Goal: Transaction & Acquisition: Download file/media

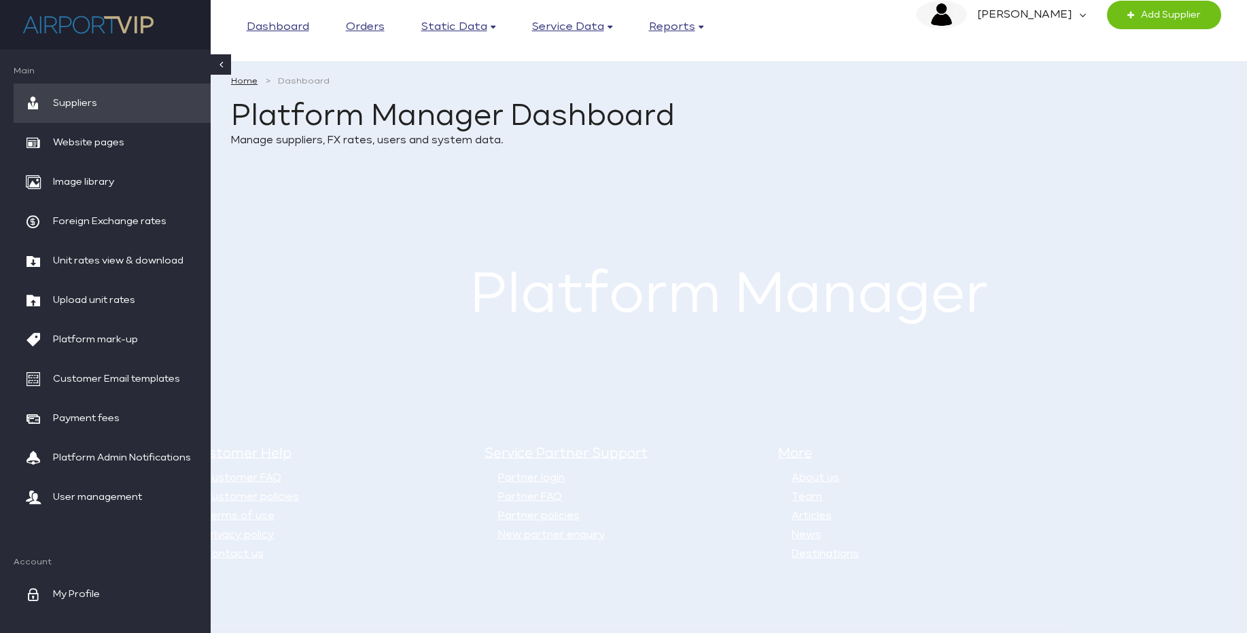
click at [1168, 395] on div "Customer Help Customer FAQ Customer policies Terms of use Privacy policy Contac…" at bounding box center [623, 553] width 1206 height 382
click at [1167, 404] on div "Customer Help Customer FAQ Customer policies Terms of use Privacy policy Contac…" at bounding box center [623, 553] width 1206 height 382
click at [107, 269] on span "Unit rates view & download" at bounding box center [118, 260] width 130 height 39
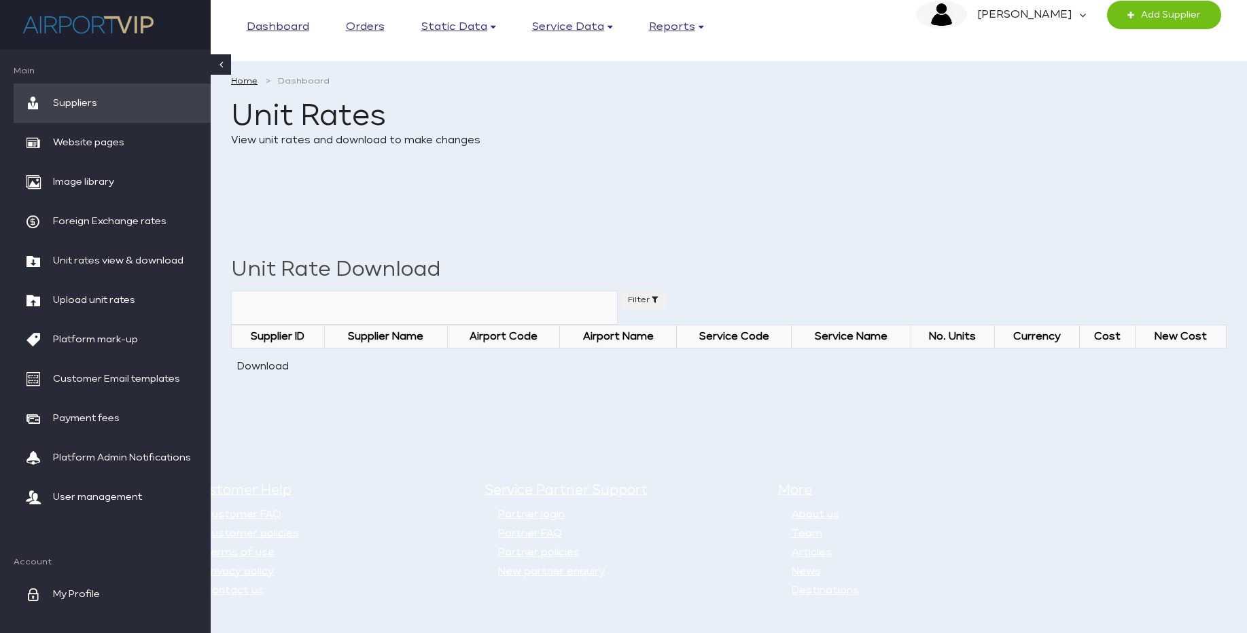
click at [1133, 245] on main "Home Dashboard Unit Rates View unit rates and download to make changes × Succes…" at bounding box center [729, 226] width 1036 height 345
click at [1059, 511] on li "About us" at bounding box center [927, 515] width 270 height 19
select select "AMD"
click at [231, 291] on select "Airport *All Airports and all rates* Abu Dhabi International Apt (AUH) Adelaide…" at bounding box center [424, 308] width 387 height 34
click at [272, 370] on button "Download" at bounding box center [262, 366] width 63 height 23
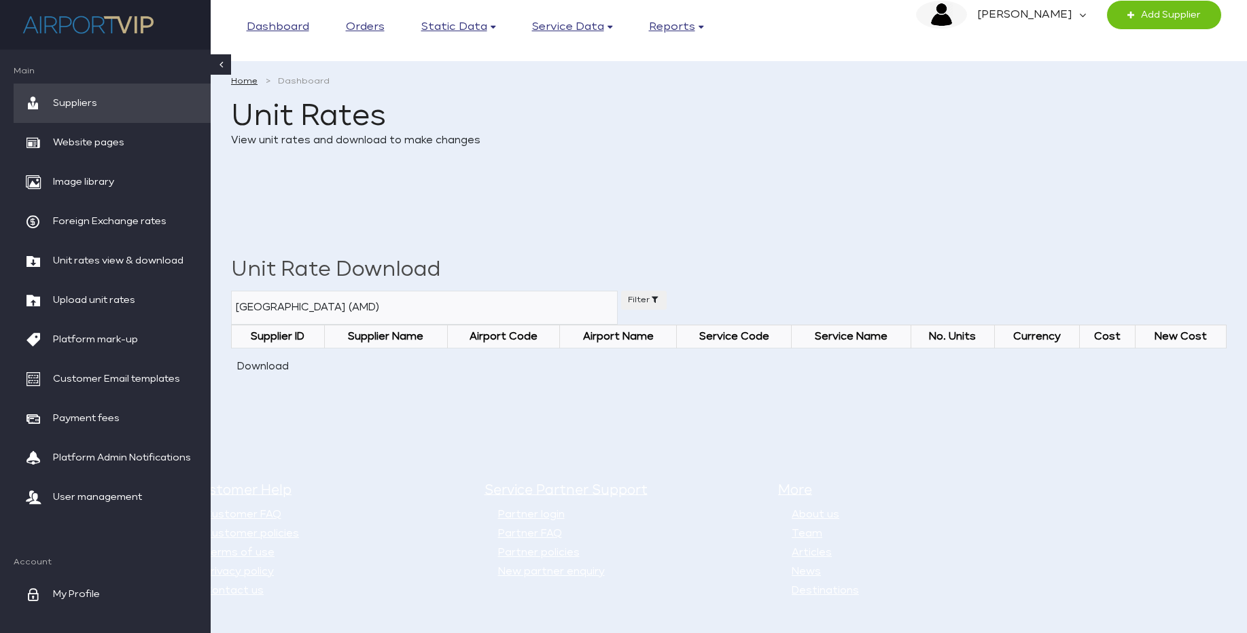
click at [1076, 437] on div "Customer Help Customer FAQ Customer policies Terms of use Privacy policy Contac…" at bounding box center [623, 590] width 1206 height 382
click at [1043, 468] on div "Customer Help Customer FAQ Customer policies Terms of use Privacy policy Contac…" at bounding box center [623, 565] width 887 height 196
click at [92, 306] on span "Upload unit rates" at bounding box center [94, 300] width 82 height 39
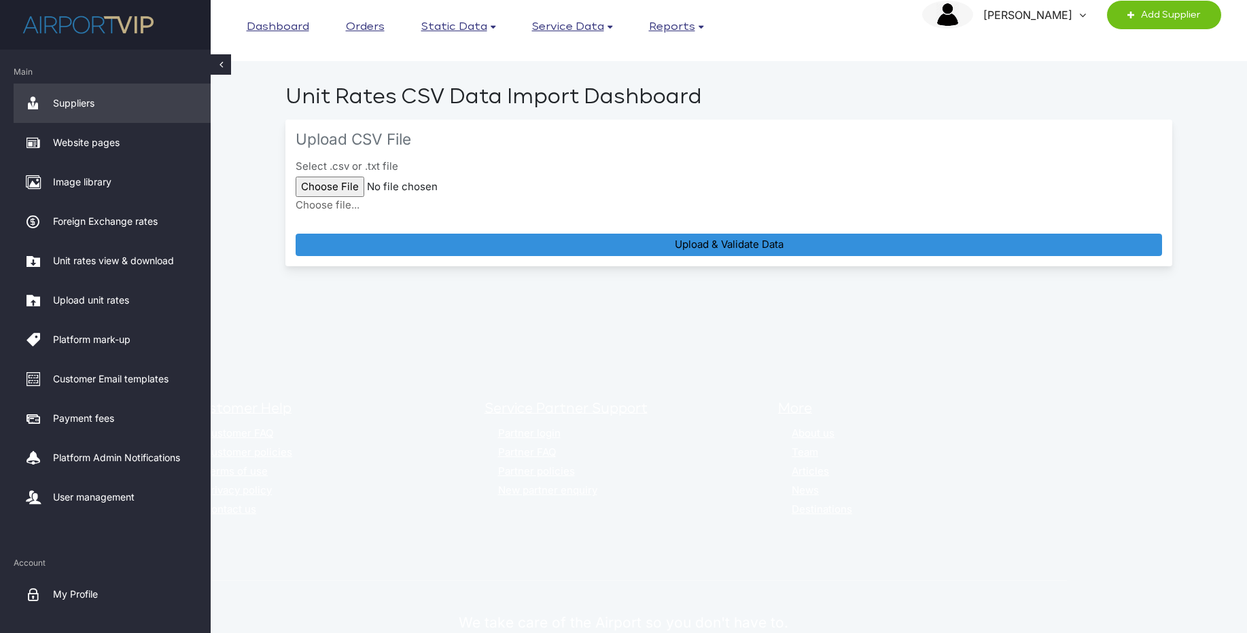
click at [1033, 404] on h5 "More" at bounding box center [920, 409] width 284 height 19
click at [89, 302] on span "Upload unit rates" at bounding box center [91, 300] width 76 height 39
click at [933, 412] on h5 "More" at bounding box center [920, 409] width 284 height 19
click at [925, 415] on h5 "More" at bounding box center [920, 409] width 284 height 19
click at [1059, 497] on li "News" at bounding box center [927, 490] width 270 height 19
